Goal: Find specific page/section: Find specific page/section

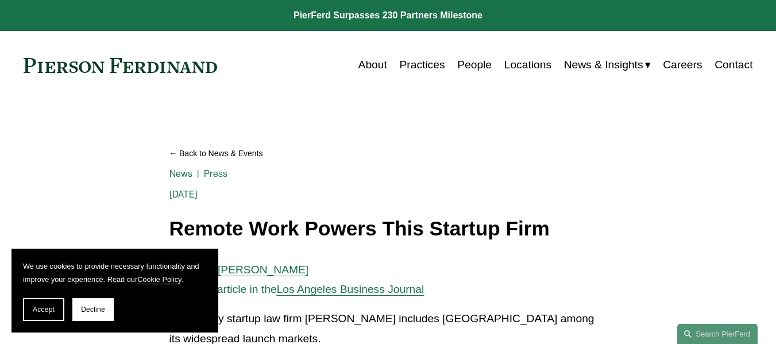
click at [424, 63] on link "Practices" at bounding box center [421, 65] width 45 height 22
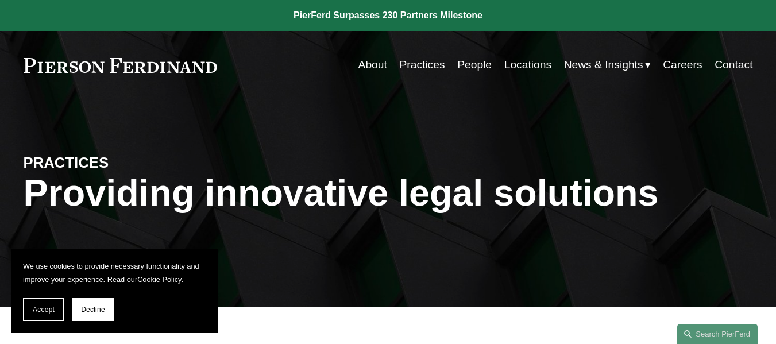
click at [679, 72] on link "Careers" at bounding box center [682, 65] width 39 height 22
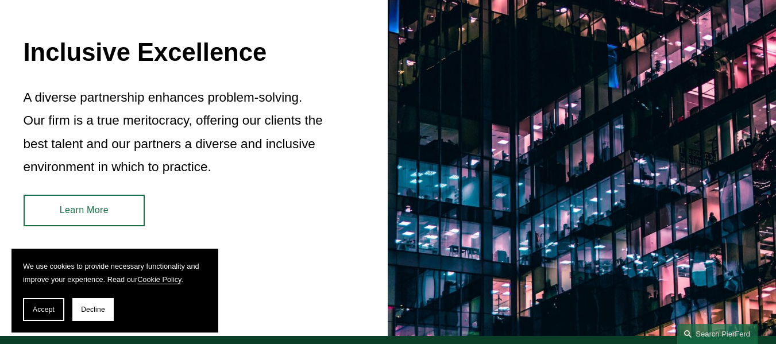
scroll to position [1125, 0]
